Goal: Navigation & Orientation: Find specific page/section

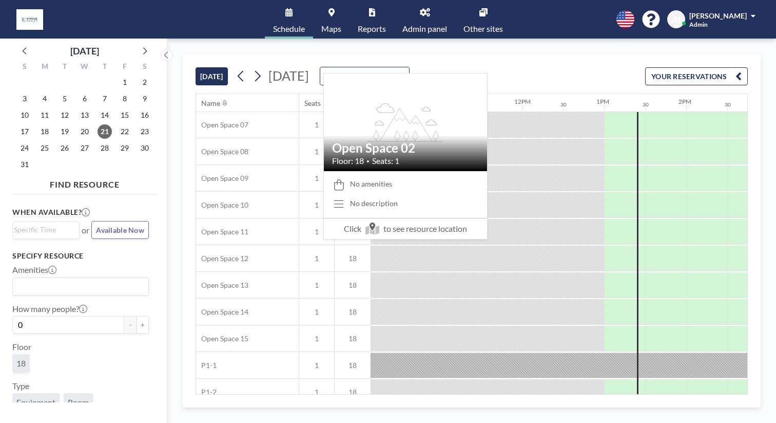
scroll to position [270, 834]
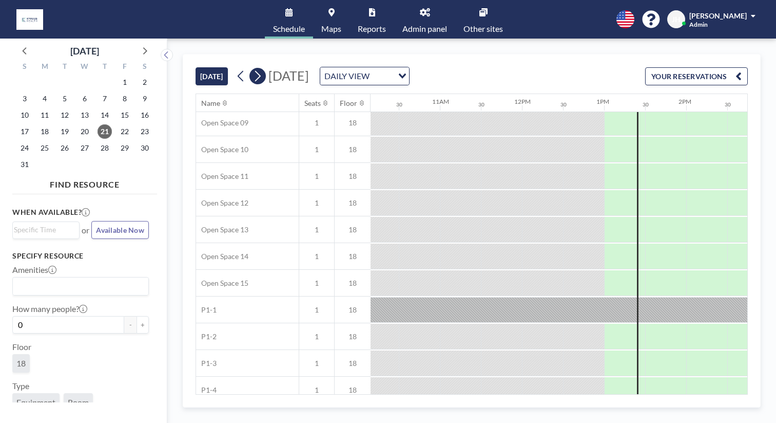
click at [253, 68] on icon at bounding box center [258, 75] width 10 height 15
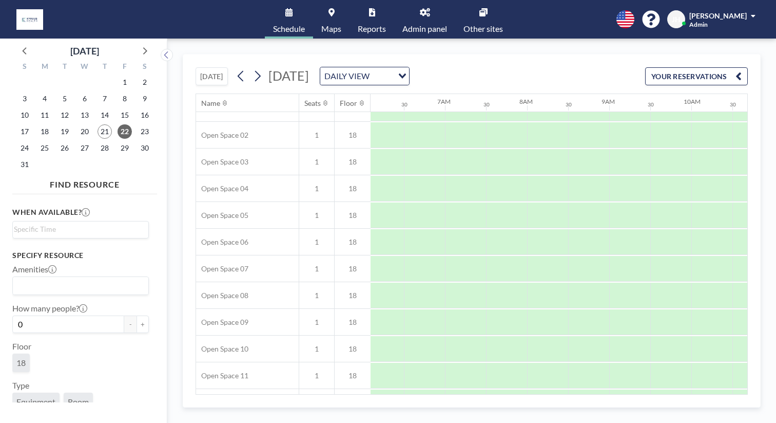
scroll to position [0, 501]
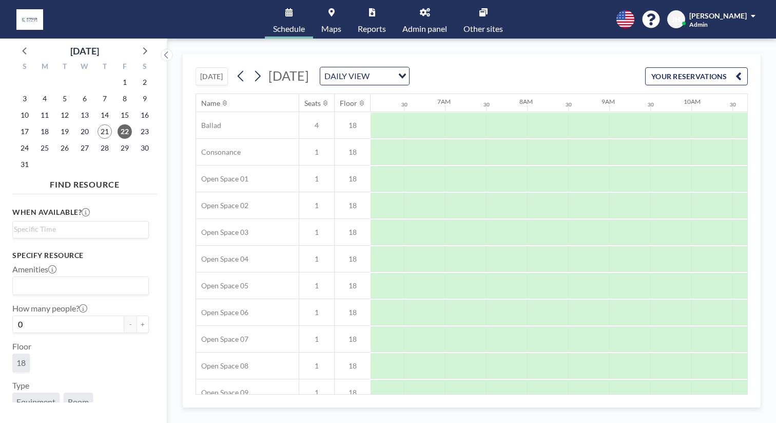
click at [345, 16] on link "Maps" at bounding box center [331, 19] width 36 height 39
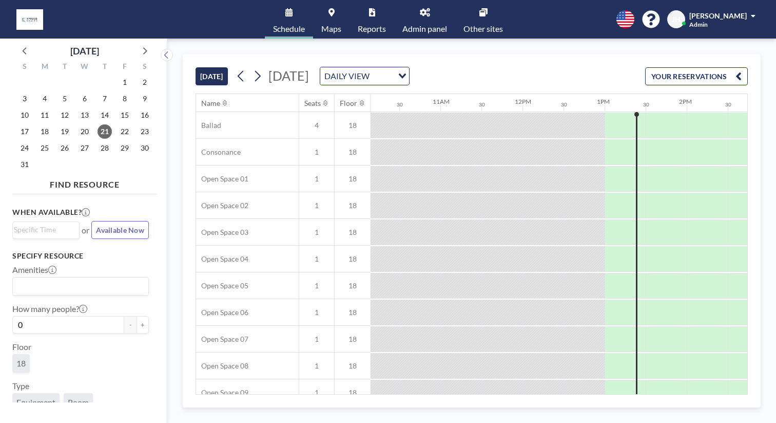
scroll to position [0, 834]
click at [201, 99] on div "Name" at bounding box center [210, 103] width 19 height 9
click at [223, 100] on icon at bounding box center [225, 103] width 4 height 7
